Goal: Find specific page/section: Find specific page/section

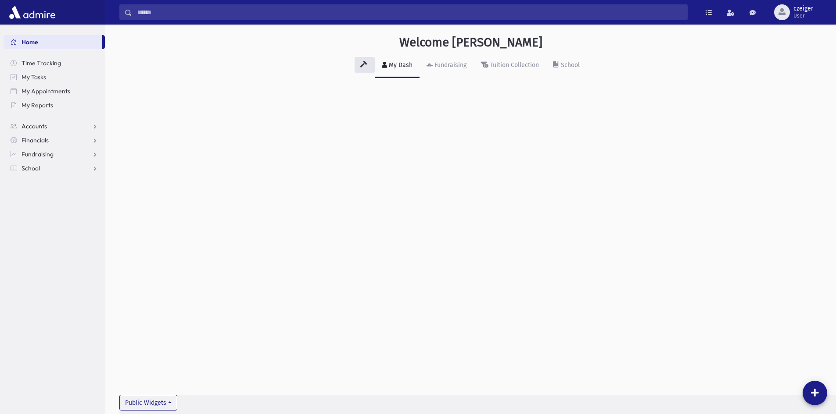
click at [44, 124] on span "Accounts" at bounding box center [33, 126] width 25 height 8
click at [38, 193] on span "School" at bounding box center [30, 197] width 18 height 8
click at [42, 186] on link "Students" at bounding box center [54, 182] width 101 height 14
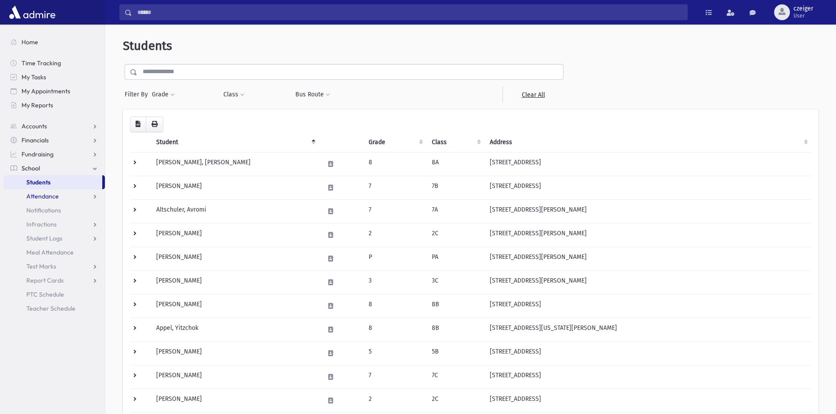
click at [65, 193] on link "Attendance" at bounding box center [54, 196] width 101 height 14
click at [30, 211] on link "Entry" at bounding box center [54, 211] width 101 height 14
